Goal: Information Seeking & Learning: Learn about a topic

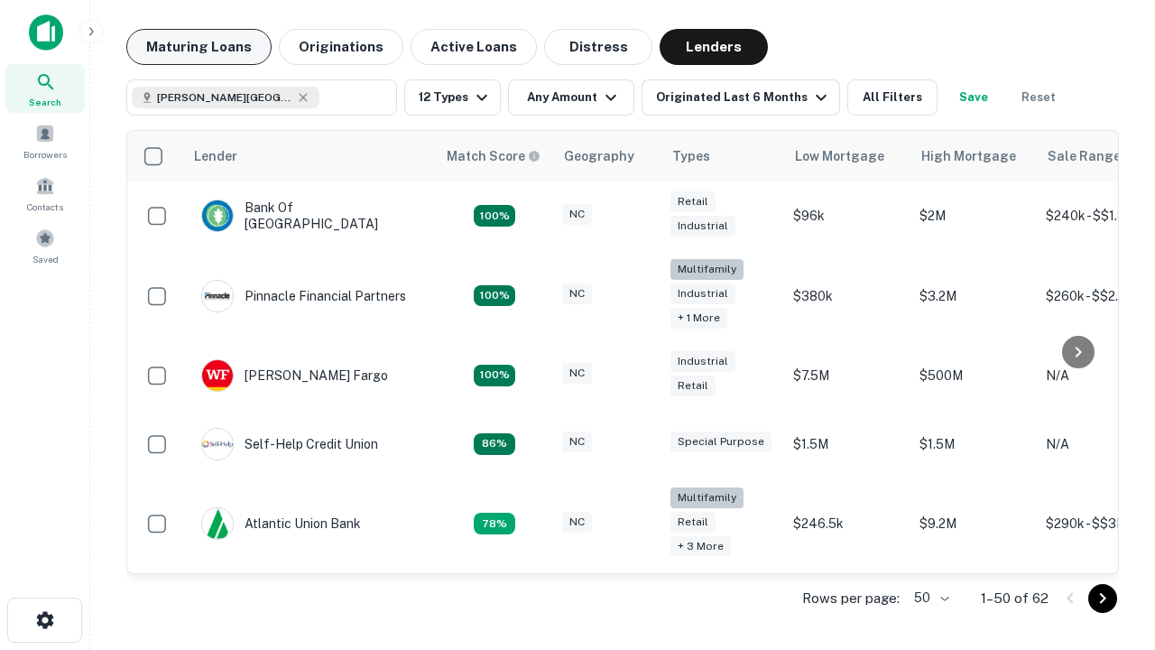
click at [199, 47] on button "Maturing Loans" at bounding box center [198, 47] width 145 height 36
